Goal: Transaction & Acquisition: Purchase product/service

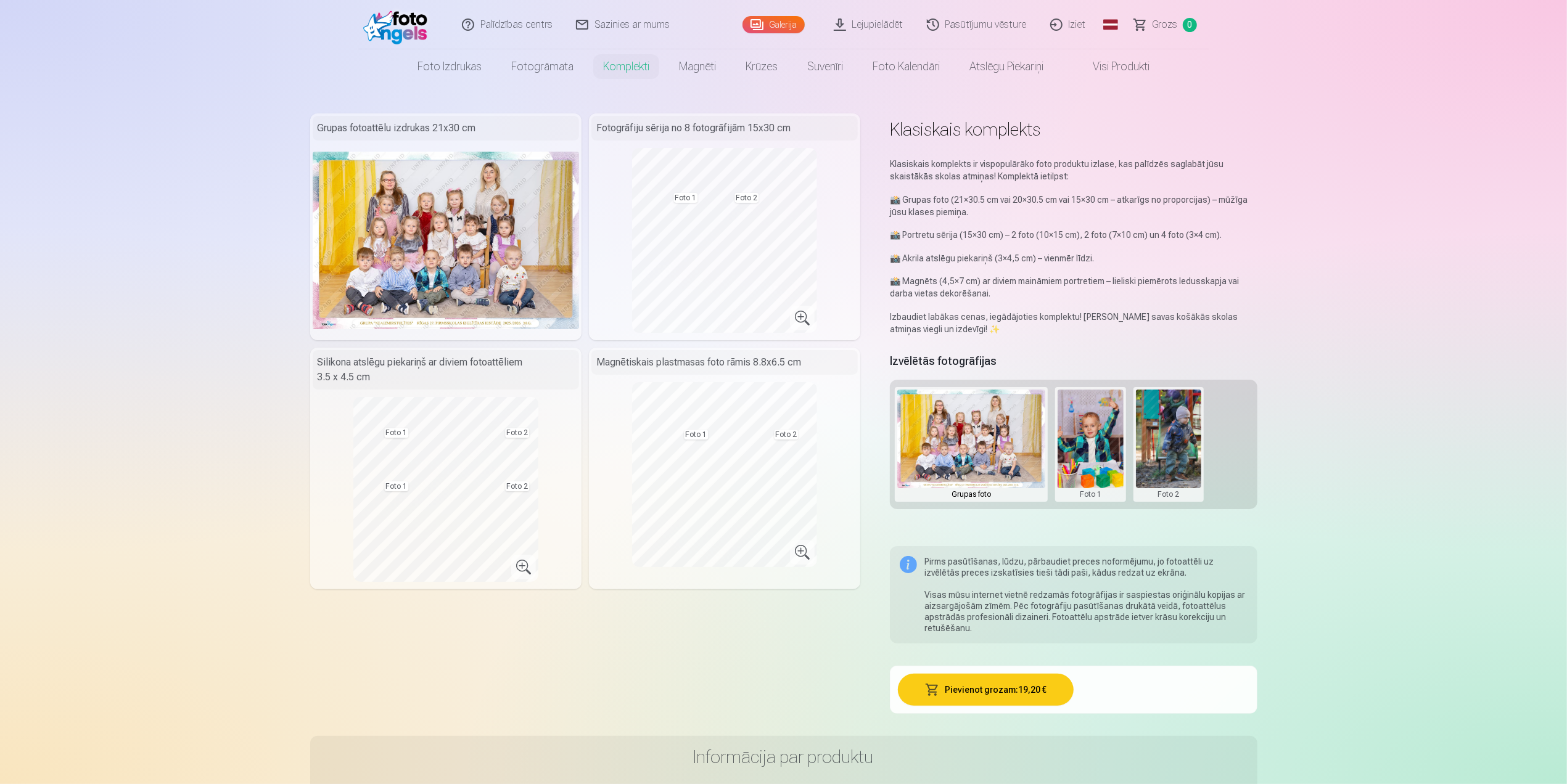
click at [766, 16] on div "Galerija" at bounding box center [776, 24] width 68 height 49
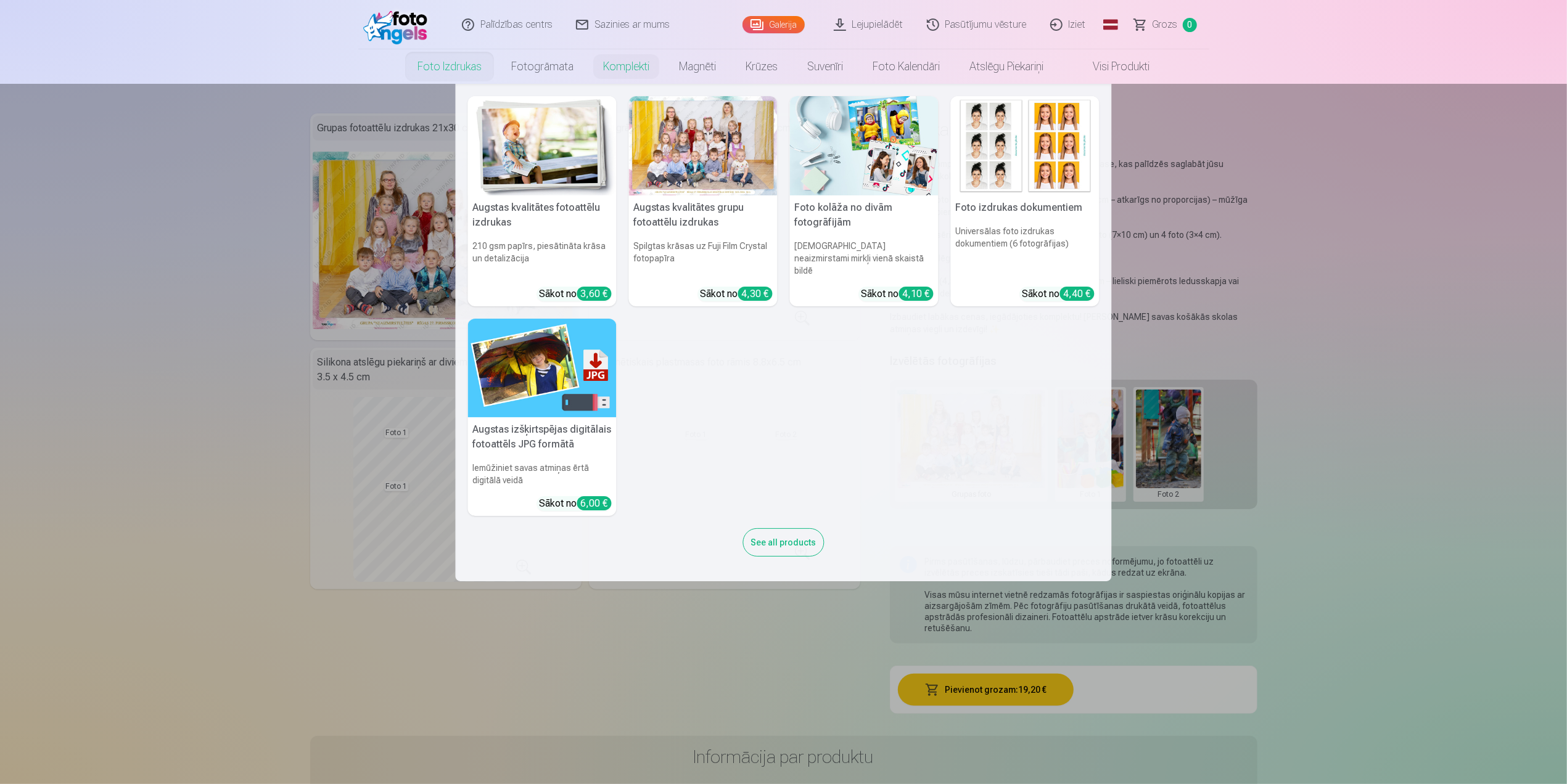
click at [433, 74] on link "Foto izdrukas" at bounding box center [449, 66] width 94 height 34
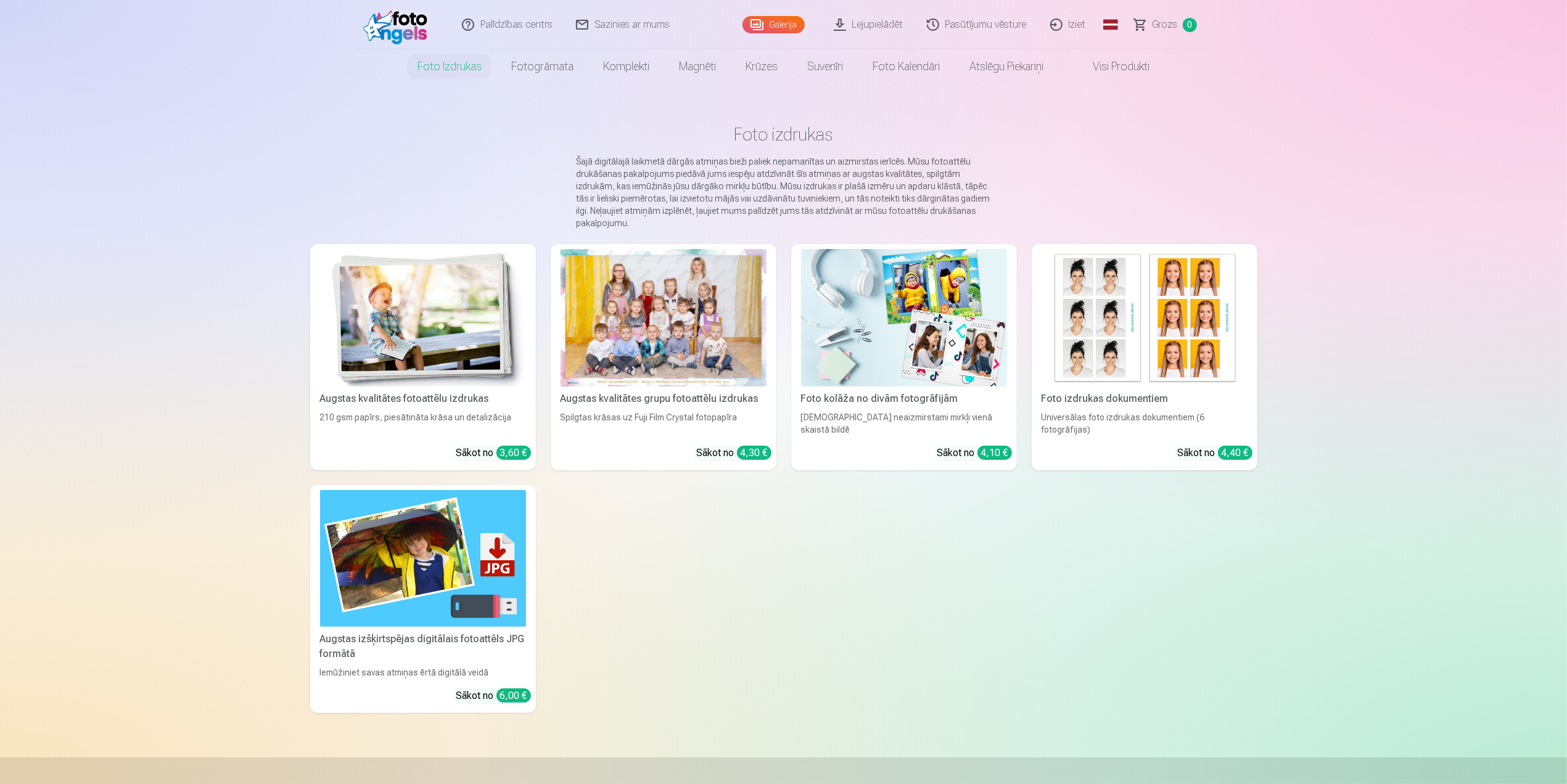
click at [754, 28] on link "Galerija" at bounding box center [773, 25] width 62 height 17
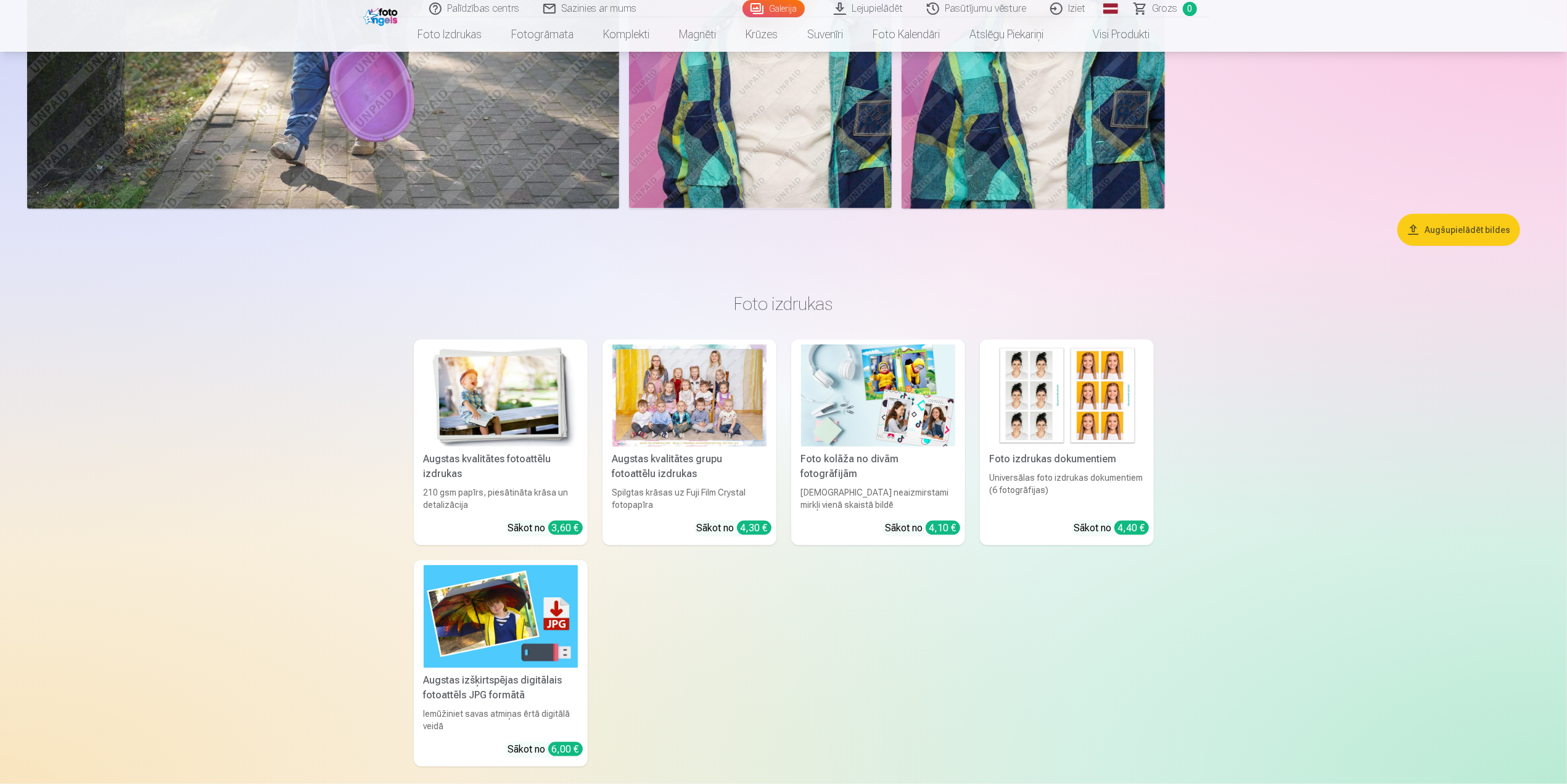
scroll to position [6164, 0]
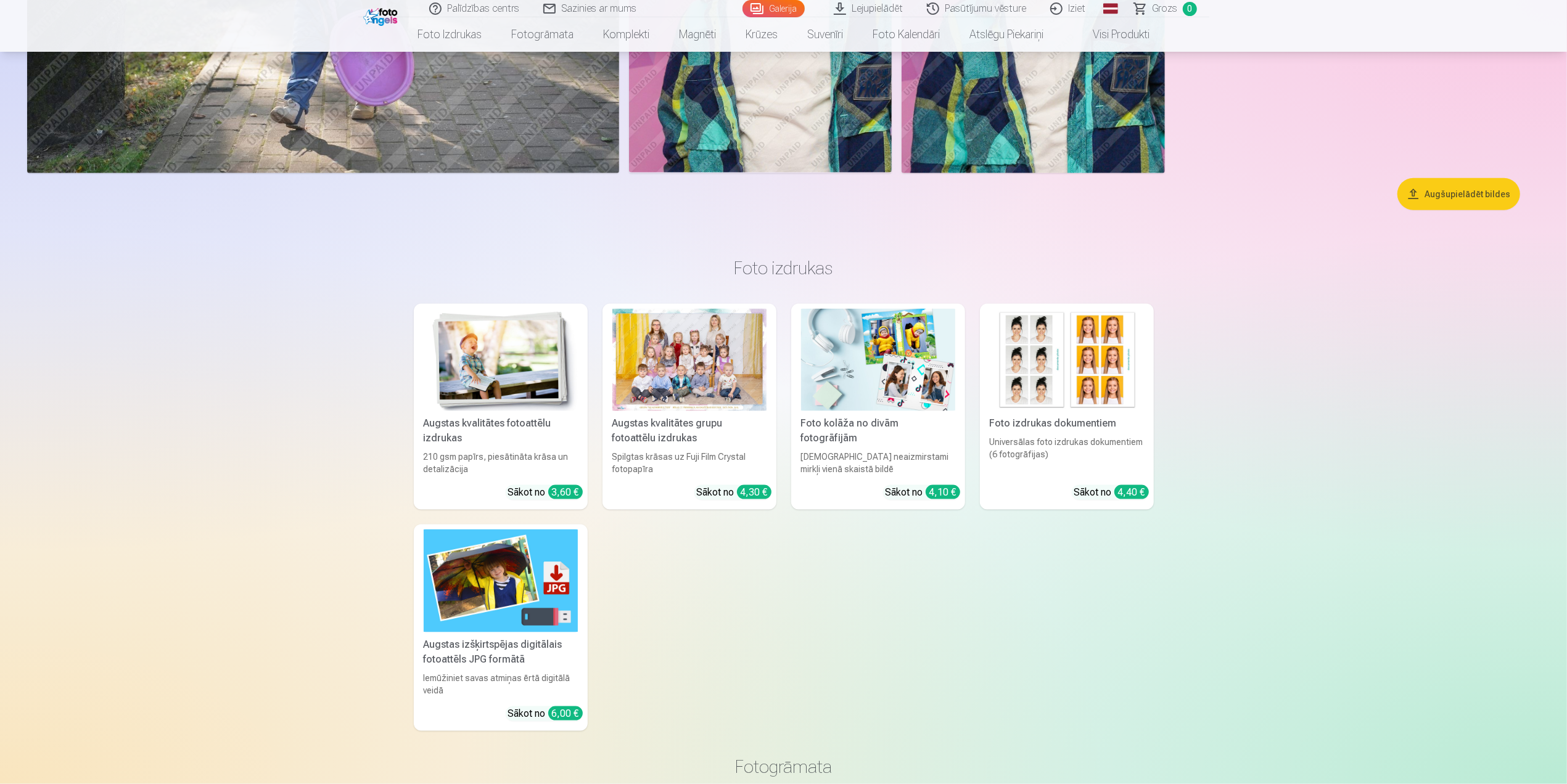
click at [474, 683] on div "Iemūžiniet savas atmiņas ērtā digitālā veidā" at bounding box center [501, 684] width 164 height 25
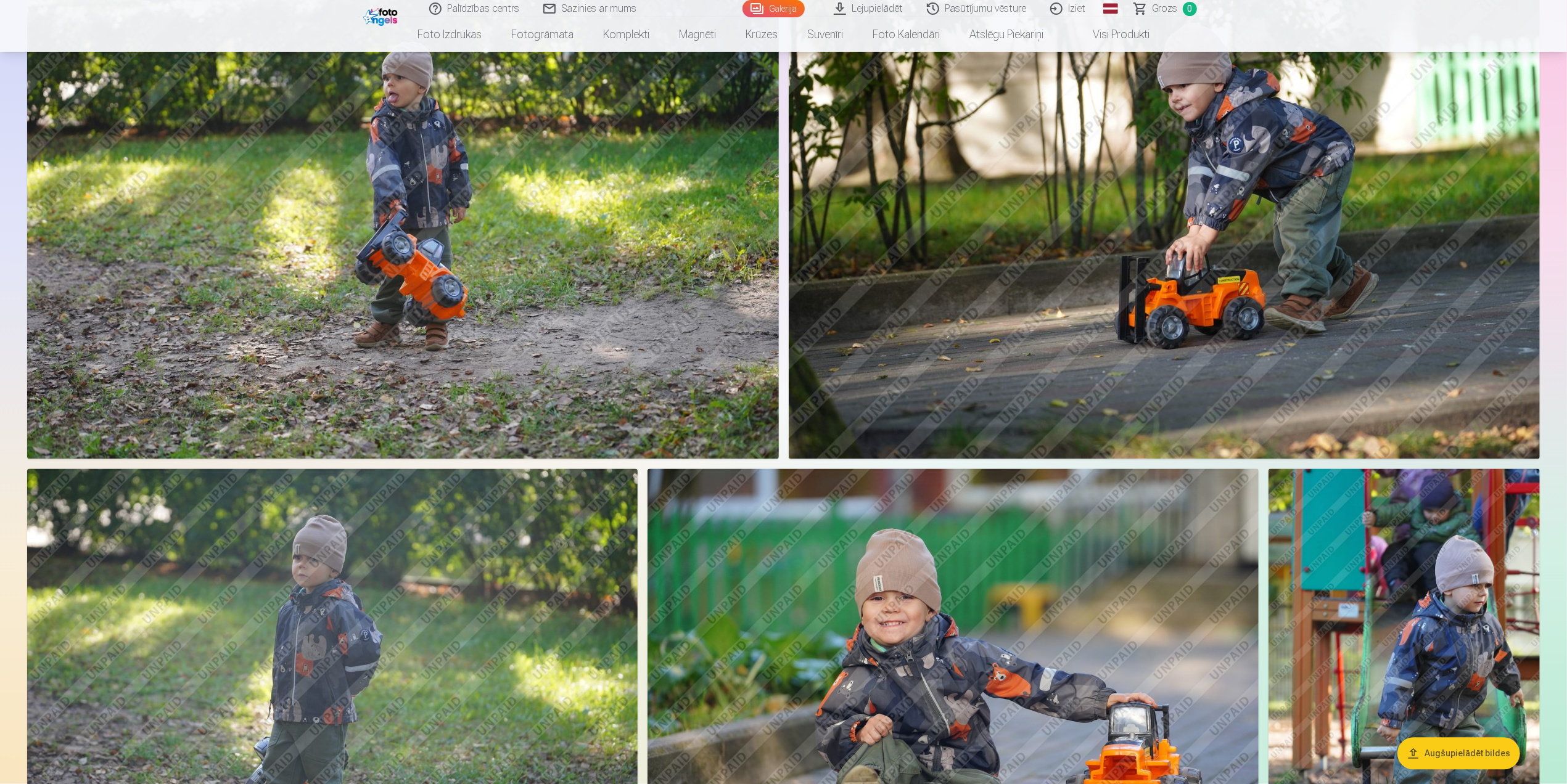
scroll to position [2528, 0]
